Goal: Communication & Community: Participate in discussion

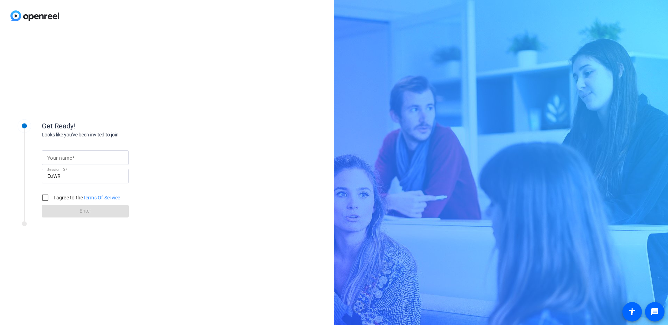
click at [106, 151] on div at bounding box center [85, 157] width 76 height 15
type input "[PERSON_NAME]"
click at [45, 195] on input "I agree to the Terms Of Service" at bounding box center [45, 198] width 14 height 14
checkbox input "true"
click at [70, 214] on span at bounding box center [85, 211] width 87 height 17
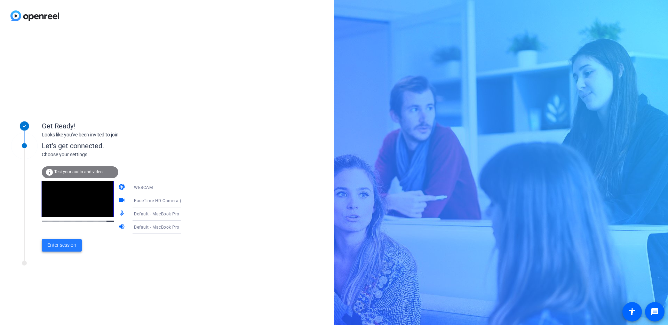
click at [67, 246] on span "Enter session" at bounding box center [61, 244] width 29 height 7
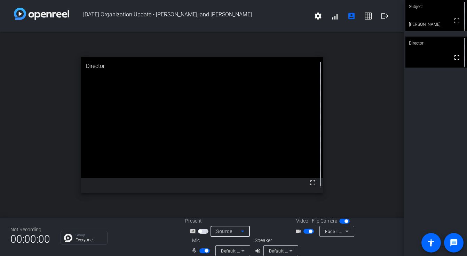
click at [243, 232] on icon at bounding box center [242, 231] width 8 height 8
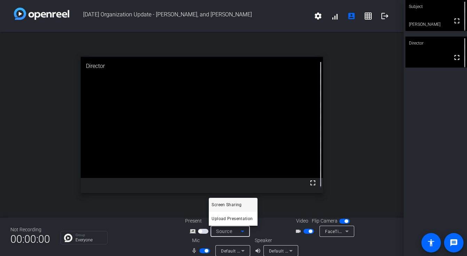
click at [326, 248] on div at bounding box center [233, 128] width 467 height 256
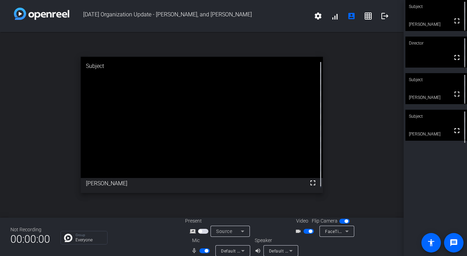
click at [431, 129] on video at bounding box center [436, 125] width 62 height 31
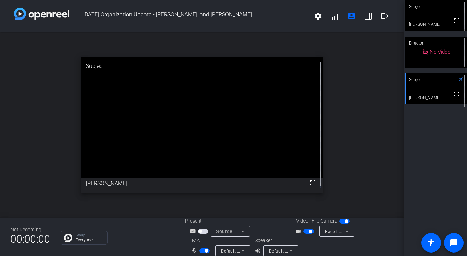
click at [205, 250] on span "button" at bounding box center [206, 250] width 3 height 3
click at [305, 231] on span "button" at bounding box center [308, 231] width 10 height 5
click at [202, 250] on span "button" at bounding box center [204, 250] width 10 height 5
click at [205, 252] on span "button" at bounding box center [206, 250] width 3 height 3
click at [200, 250] on span "button" at bounding box center [201, 250] width 3 height 3
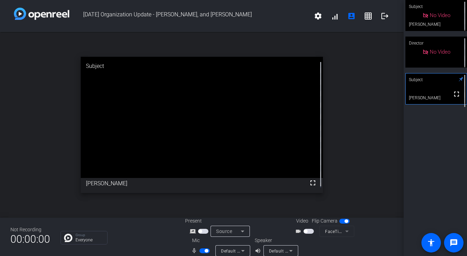
click at [200, 250] on span "button" at bounding box center [204, 250] width 10 height 5
click at [201, 251] on span "button" at bounding box center [201, 250] width 3 height 3
click at [205, 250] on span "button" at bounding box center [206, 250] width 3 height 3
click at [200, 250] on span "button" at bounding box center [201, 250] width 3 height 3
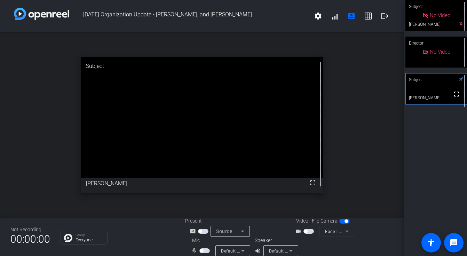
click at [200, 250] on span "button" at bounding box center [201, 250] width 3 height 3
click at [304, 232] on span "button" at bounding box center [305, 230] width 3 height 3
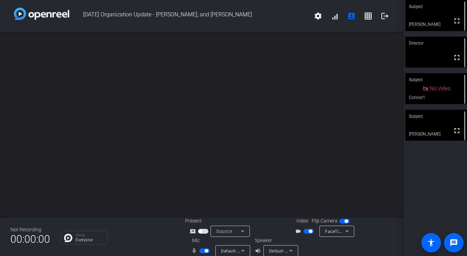
click at [424, 127] on video at bounding box center [436, 125] width 62 height 31
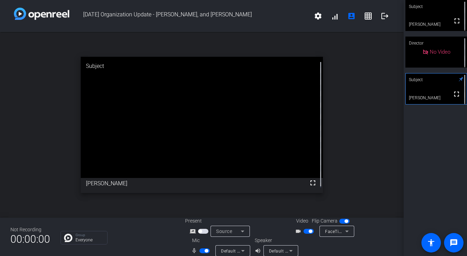
click at [309, 232] on span "button" at bounding box center [310, 230] width 3 height 3
click at [204, 252] on span "button" at bounding box center [204, 250] width 10 height 5
click at [201, 250] on span "button" at bounding box center [201, 250] width 3 height 3
click at [205, 250] on span "button" at bounding box center [206, 250] width 3 height 3
click at [200, 250] on span "button" at bounding box center [201, 250] width 3 height 3
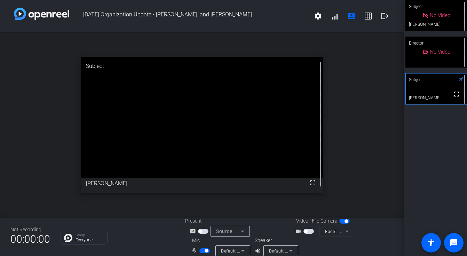
click at [200, 250] on span "button" at bounding box center [204, 250] width 10 height 5
click at [201, 250] on span "button" at bounding box center [201, 250] width 3 height 3
click at [305, 231] on span "button" at bounding box center [308, 231] width 10 height 5
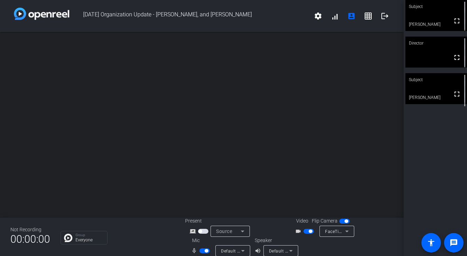
click at [418, 95] on video at bounding box center [436, 88] width 62 height 31
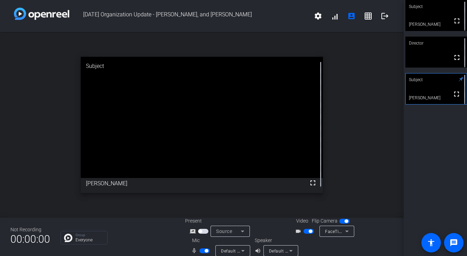
click at [309, 230] on span "button" at bounding box center [310, 230] width 3 height 3
click at [205, 252] on span "button" at bounding box center [206, 250] width 3 height 3
click at [201, 249] on span "button" at bounding box center [201, 250] width 3 height 3
click at [201, 249] on span "button" at bounding box center [204, 250] width 10 height 5
click at [201, 250] on span "button" at bounding box center [201, 250] width 3 height 3
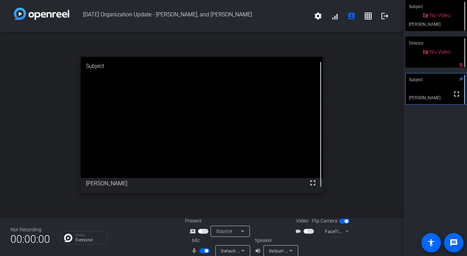
click at [201, 250] on span "button" at bounding box center [204, 250] width 10 height 5
click at [200, 251] on span "button" at bounding box center [201, 250] width 3 height 3
click at [203, 249] on span "button" at bounding box center [204, 250] width 10 height 5
click at [201, 251] on span "button" at bounding box center [201, 250] width 3 height 3
click at [205, 251] on span "button" at bounding box center [206, 250] width 3 height 3
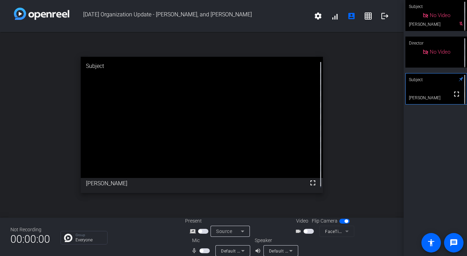
click at [200, 249] on span "button" at bounding box center [201, 250] width 3 height 3
